Goal: Find specific page/section: Find specific page/section

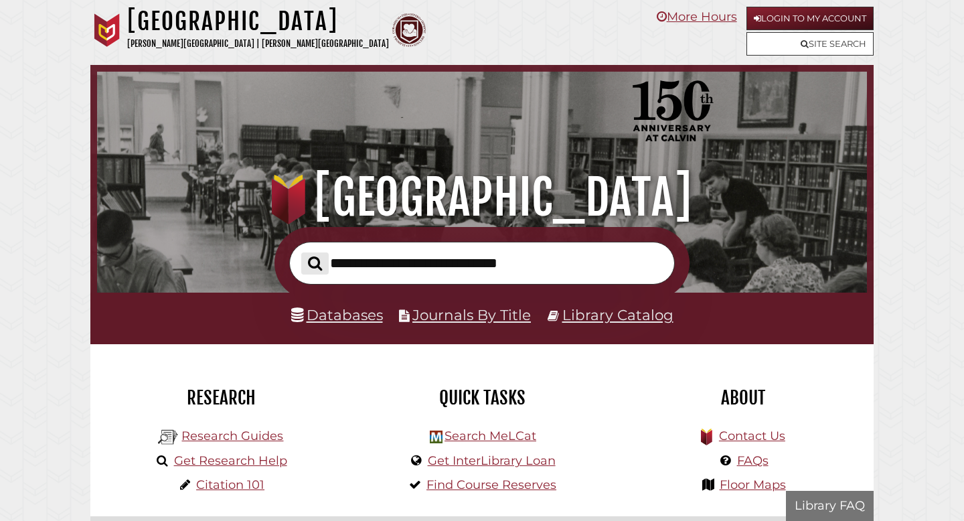
scroll to position [255, 764]
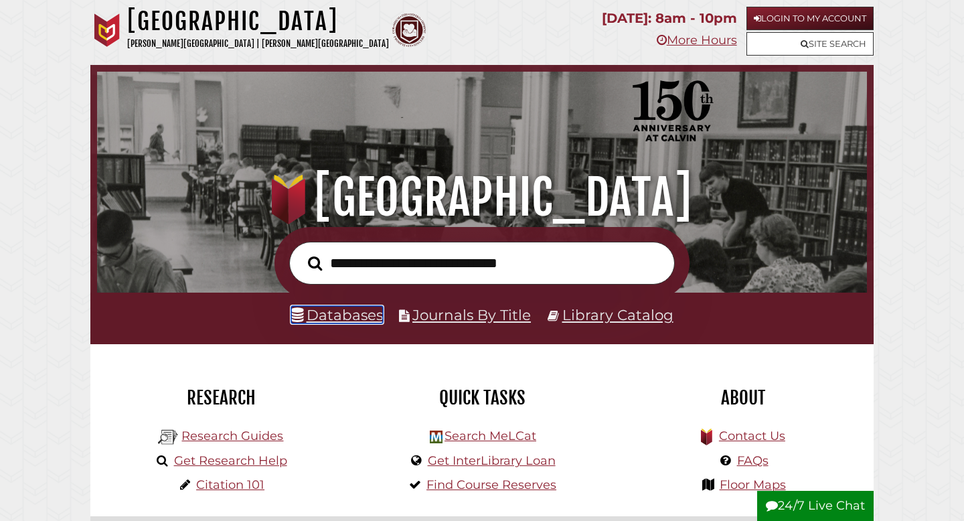
click at [335, 312] on link "Databases" at bounding box center [337, 314] width 92 height 17
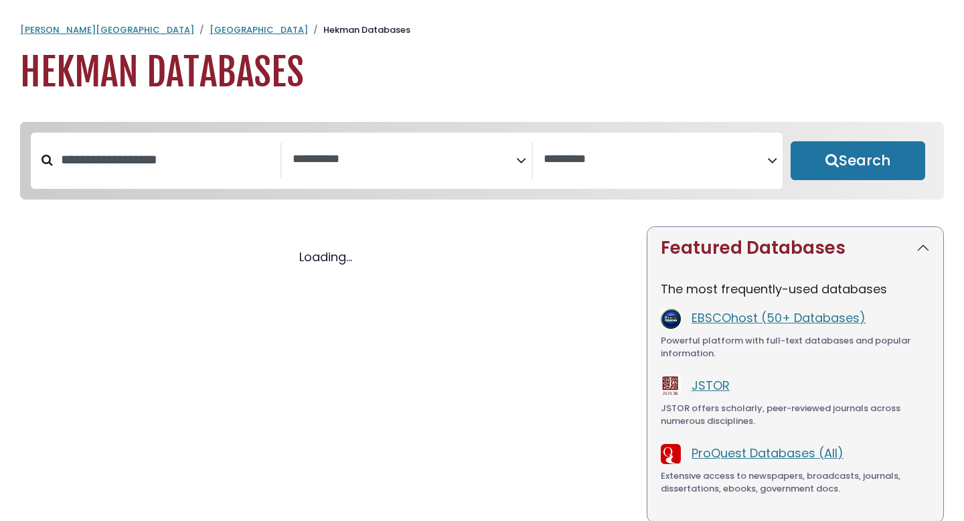
select select "Database Subject Filter"
select select "Database Vendors Filter"
select select "Database Subject Filter"
select select "Database Vendors Filter"
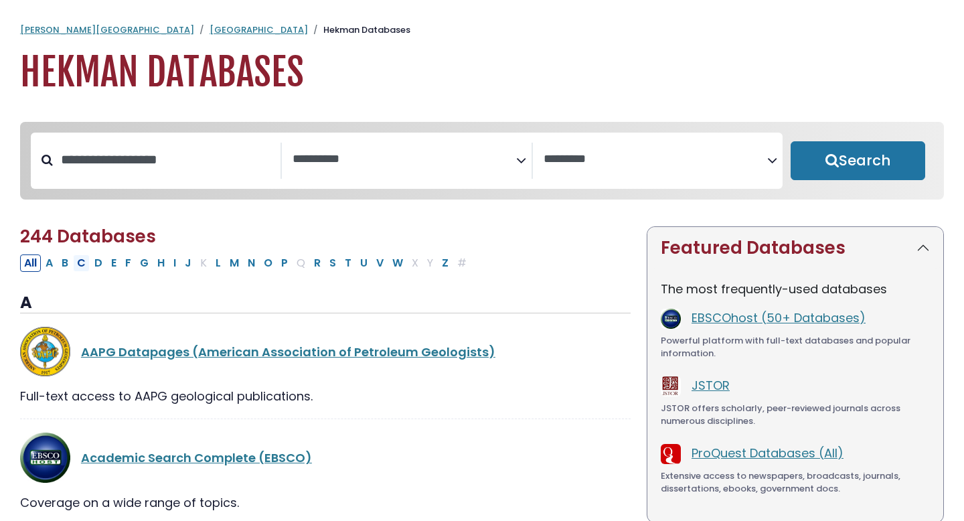
click at [82, 270] on button "C" at bounding box center [81, 263] width 17 height 17
select select "Database Subject Filter"
select select "Database Vendors Filter"
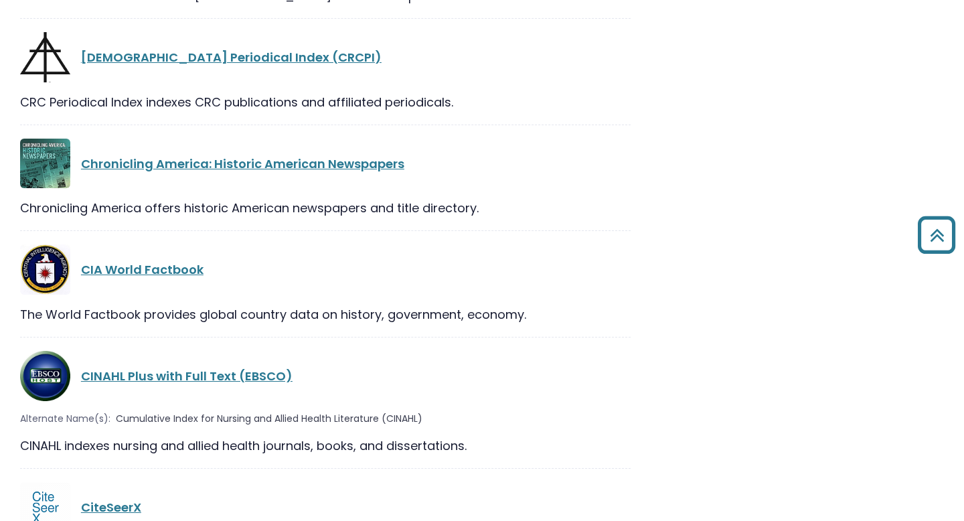
scroll to position [1821, 0]
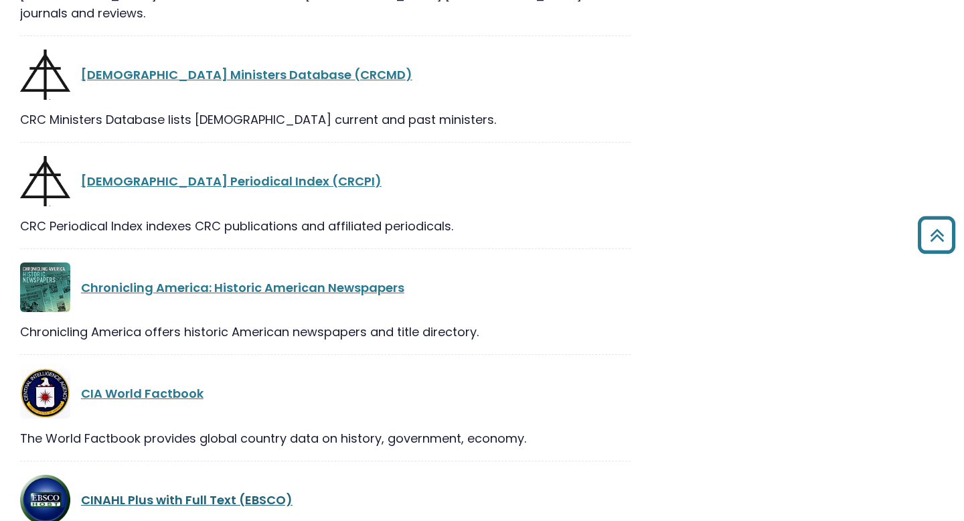
click at [144, 492] on link "CINAHL Plus with Full Text (EBSCO)" at bounding box center [187, 500] width 212 height 17
